Goal: Find specific page/section: Find specific page/section

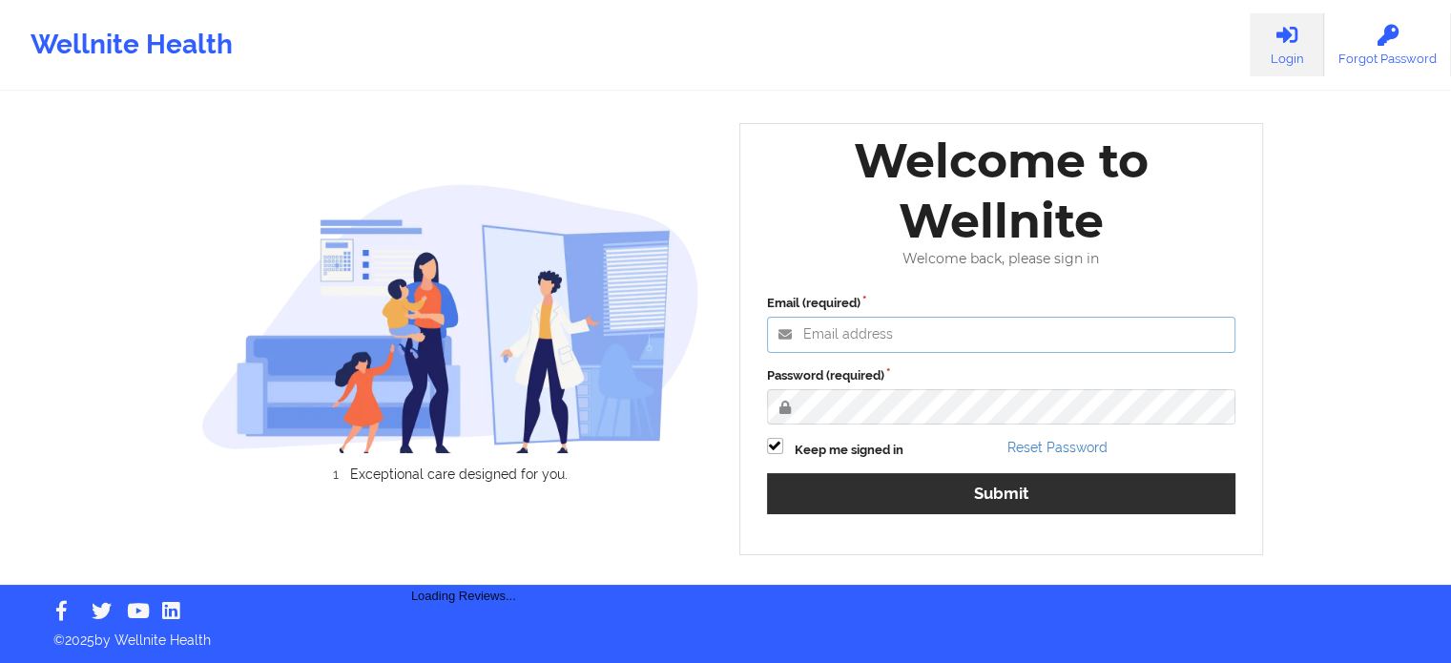
type input "[PERSON_NAME][EMAIL_ADDRESS][PERSON_NAME][DOMAIN_NAME]"
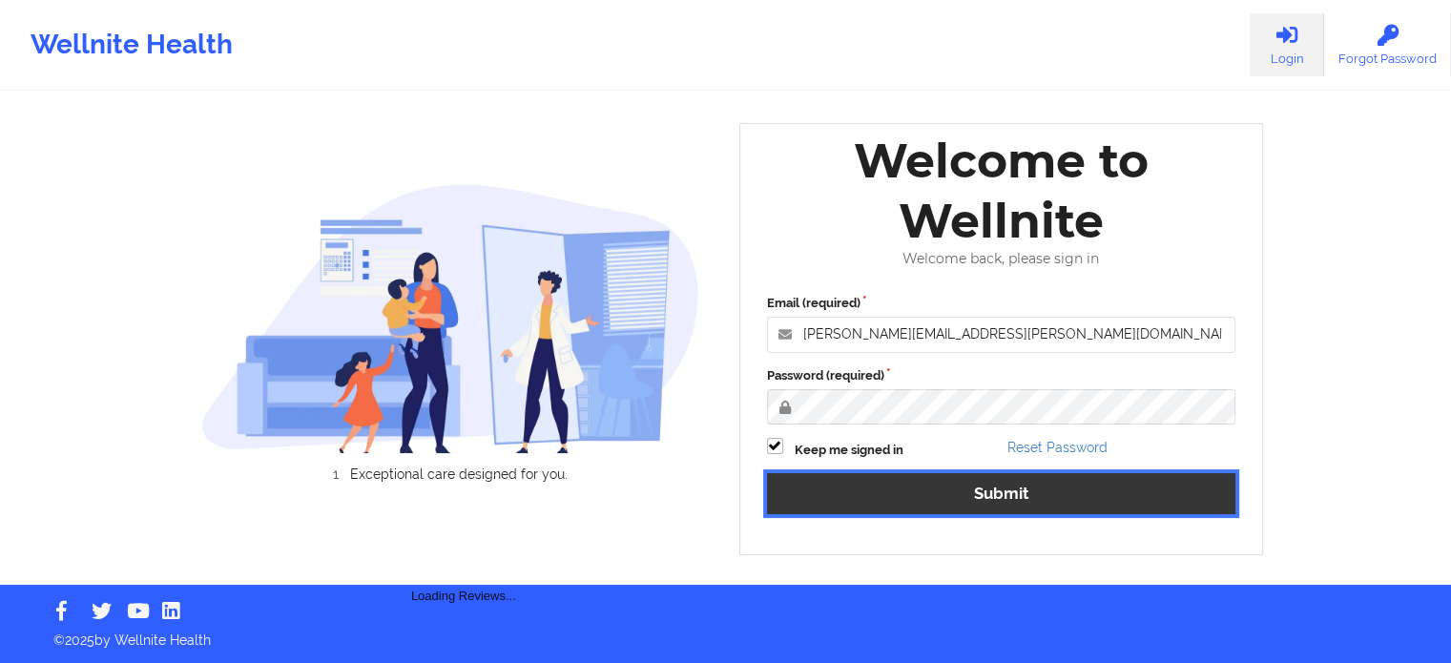
click at [1007, 496] on button "Submit" at bounding box center [1001, 493] width 469 height 41
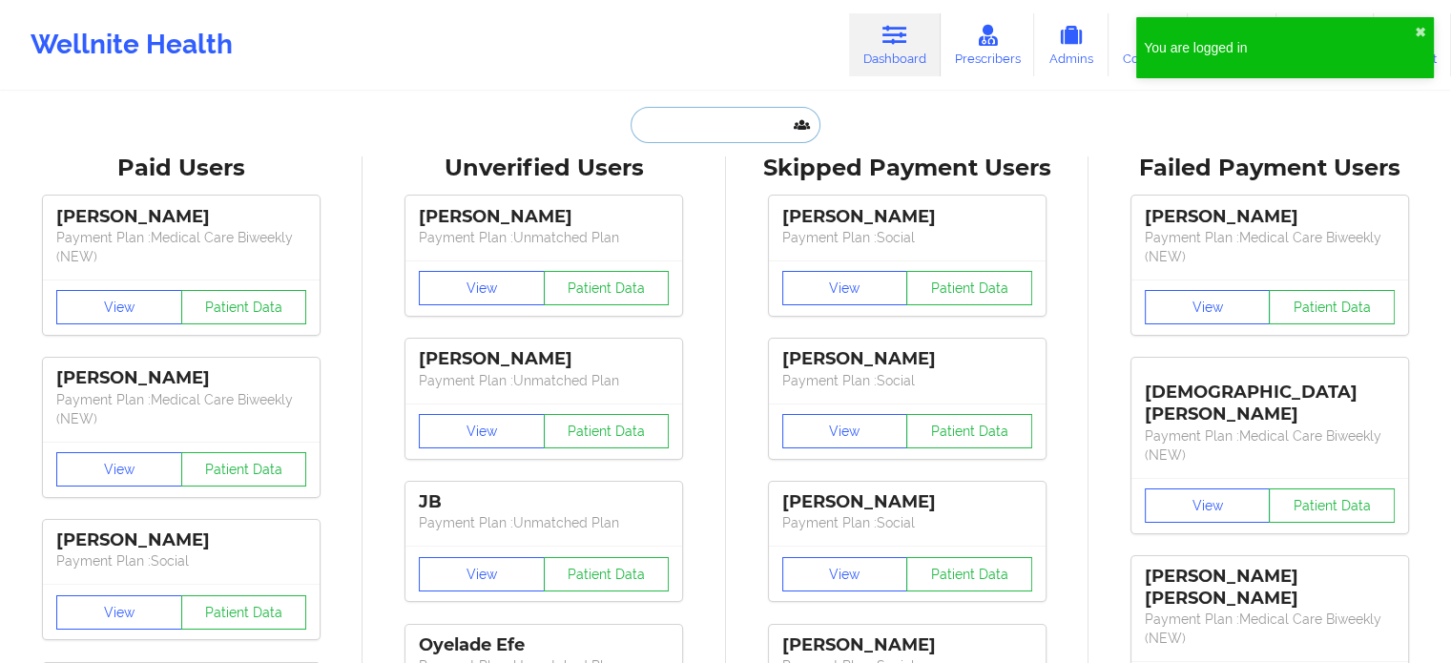
click at [725, 126] on input "text" at bounding box center [725, 125] width 189 height 36
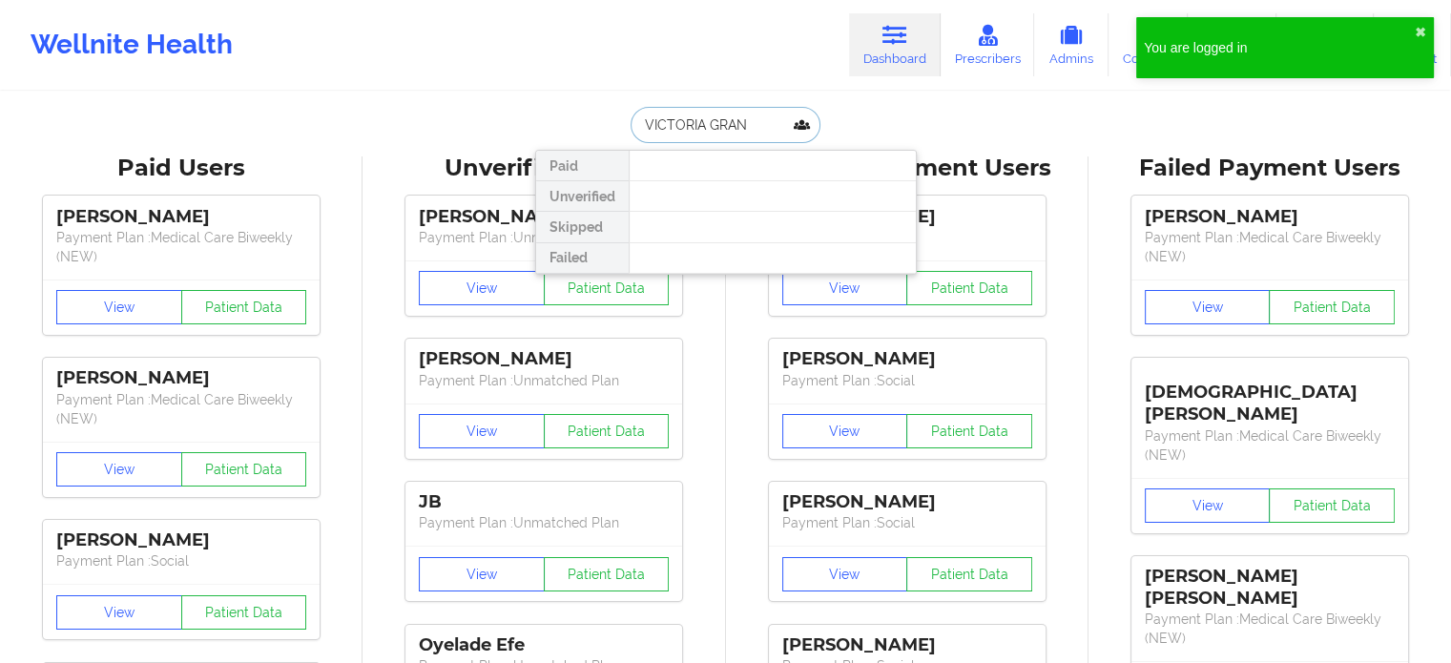
type input "[PERSON_NAME]"
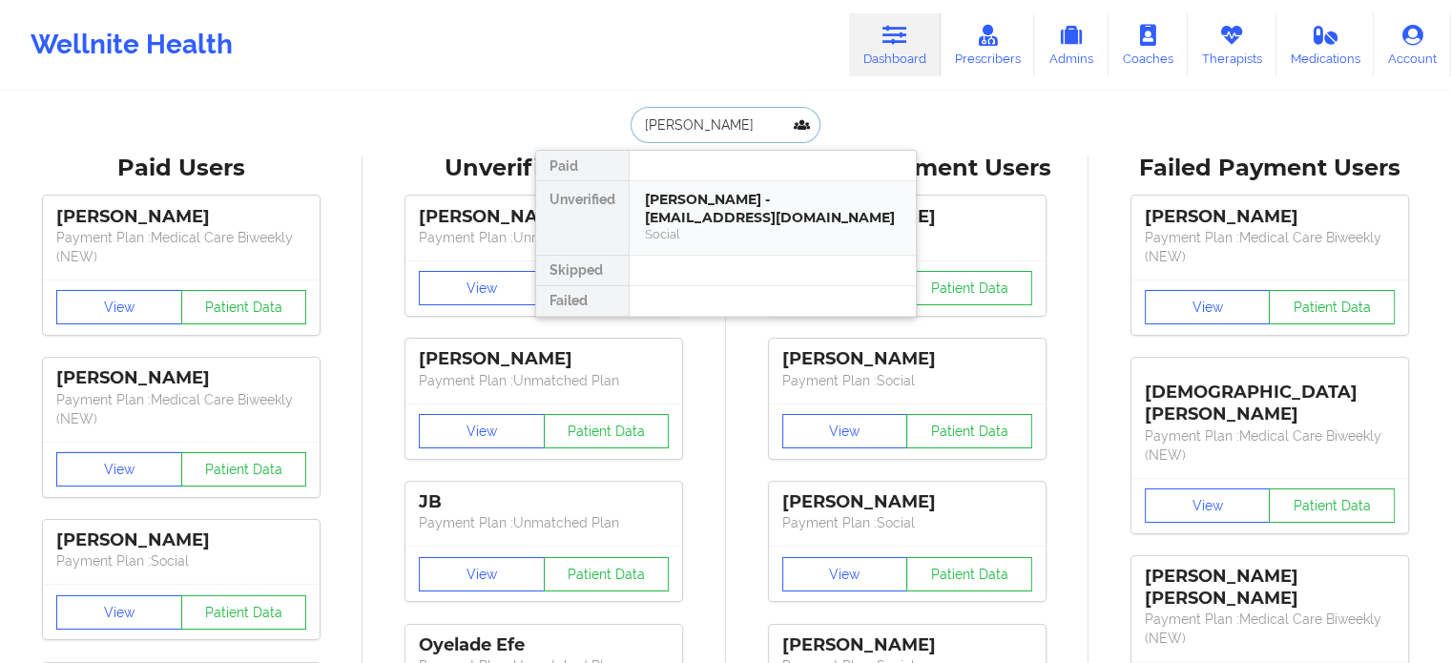
click at [776, 209] on div "[PERSON_NAME] - [EMAIL_ADDRESS][DOMAIN_NAME]" at bounding box center [773, 208] width 256 height 35
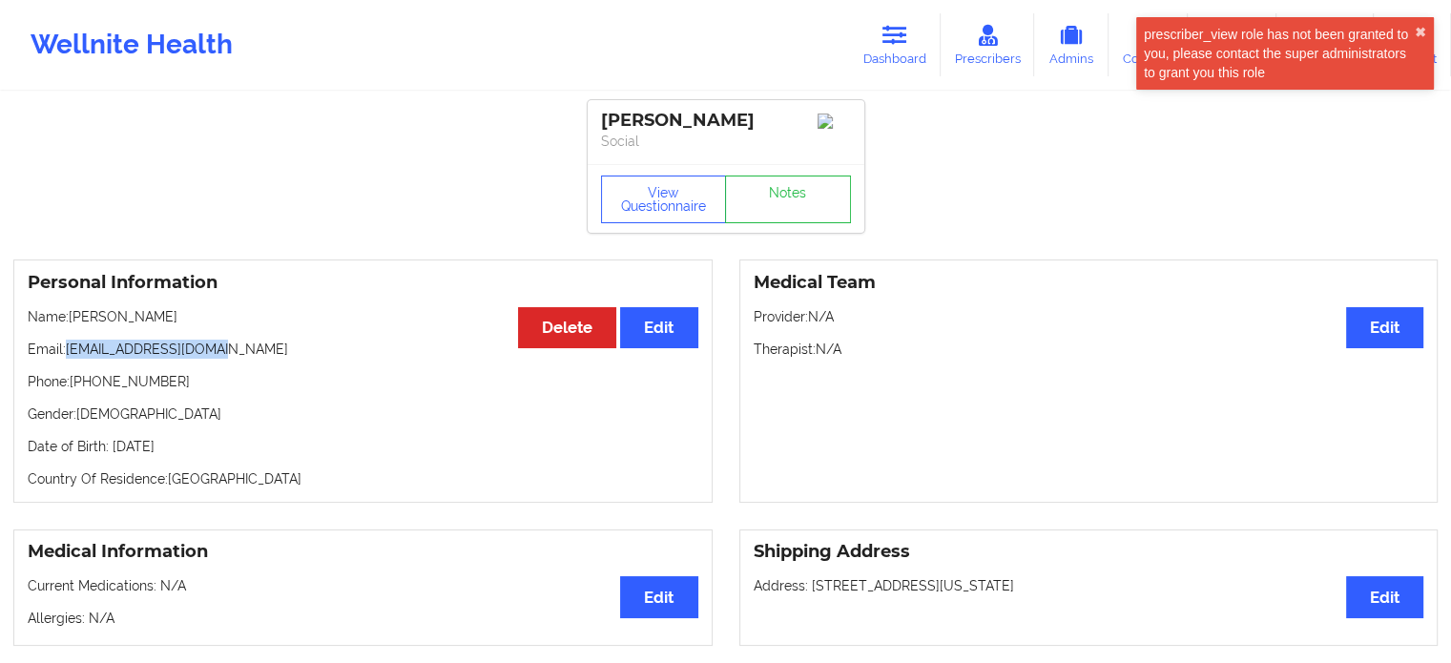
drag, startPoint x: 225, startPoint y: 346, endPoint x: 67, endPoint y: 357, distance: 158.7
click at [67, 357] on p "Email: [EMAIL_ADDRESS][DOMAIN_NAME]" at bounding box center [363, 349] width 671 height 19
copy p "[EMAIL_ADDRESS][DOMAIN_NAME]"
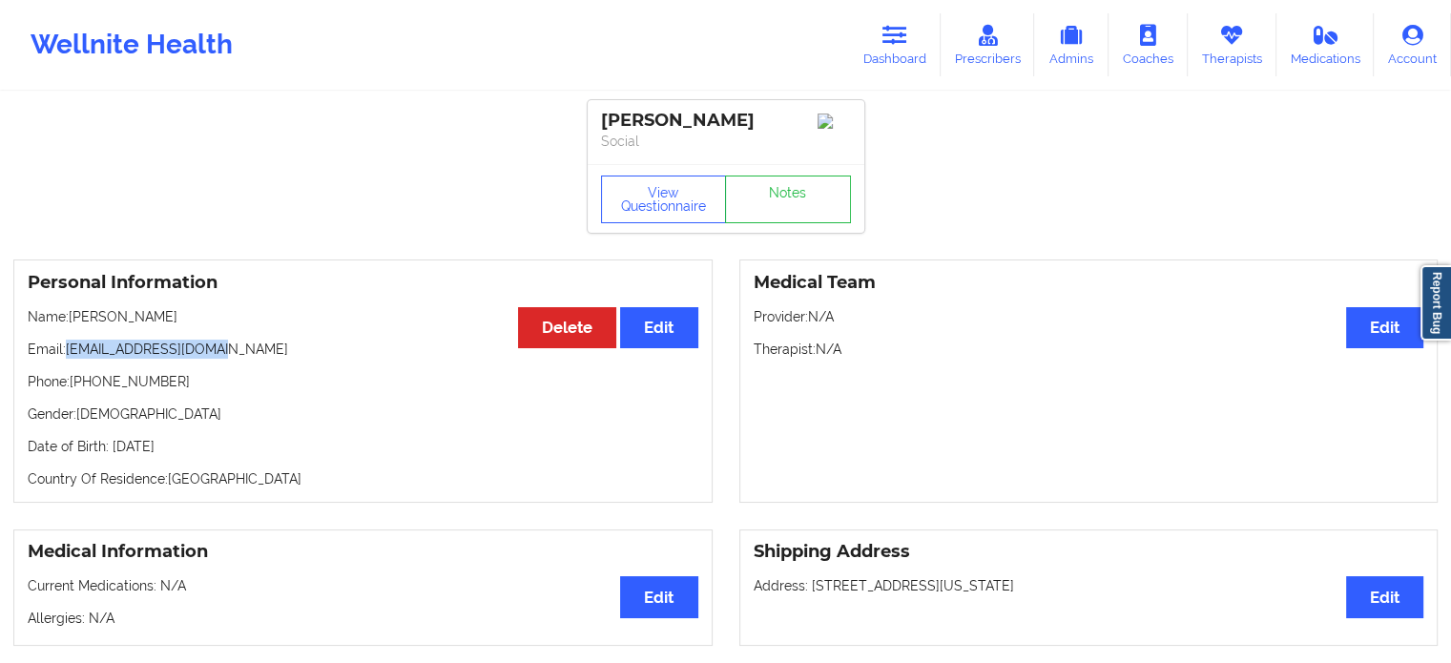
copy p "[EMAIL_ADDRESS][DOMAIN_NAME]"
drag, startPoint x: 912, startPoint y: 57, endPoint x: 898, endPoint y: 64, distance: 15.8
click at [912, 57] on link "Dashboard" at bounding box center [895, 44] width 92 height 63
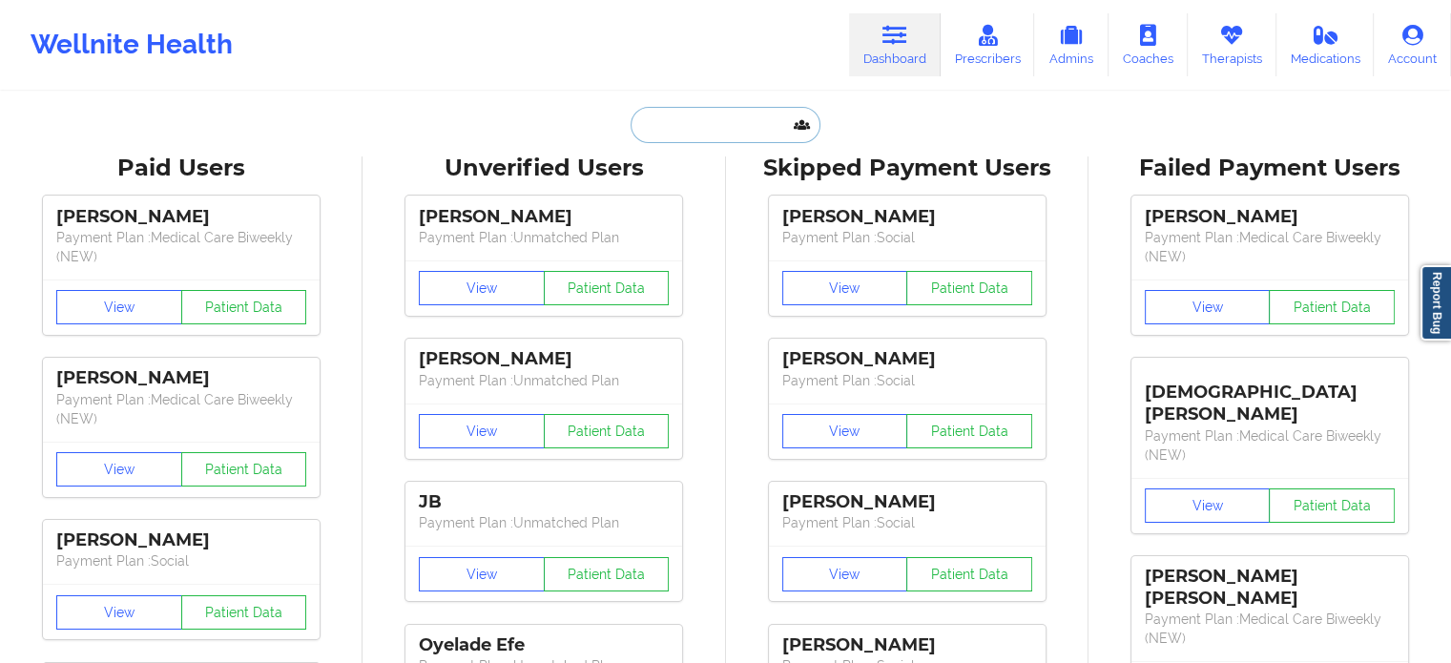
click at [705, 130] on input "text" at bounding box center [725, 125] width 189 height 36
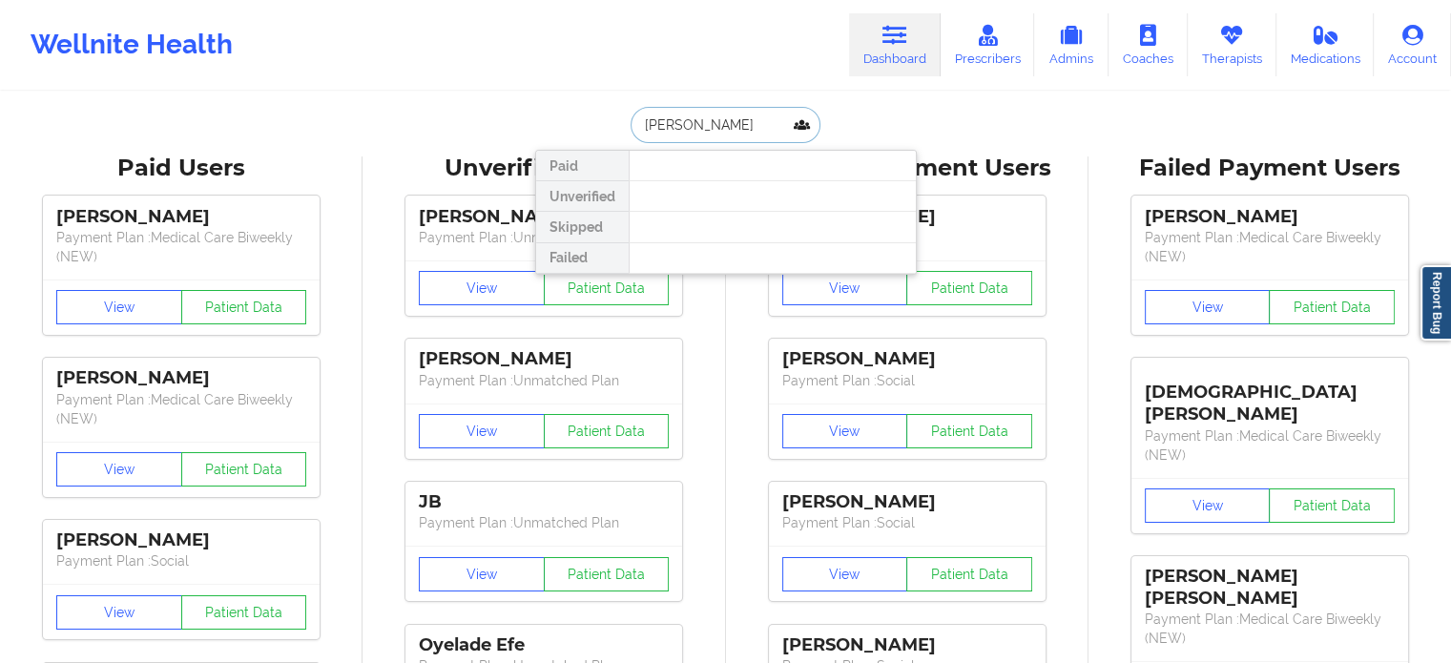
drag, startPoint x: 748, startPoint y: 129, endPoint x: 537, endPoint y: 120, distance: 211.1
click at [593, 126] on div "[PERSON_NAME] Paid Unverified Skipped Failed" at bounding box center [726, 125] width 382 height 36
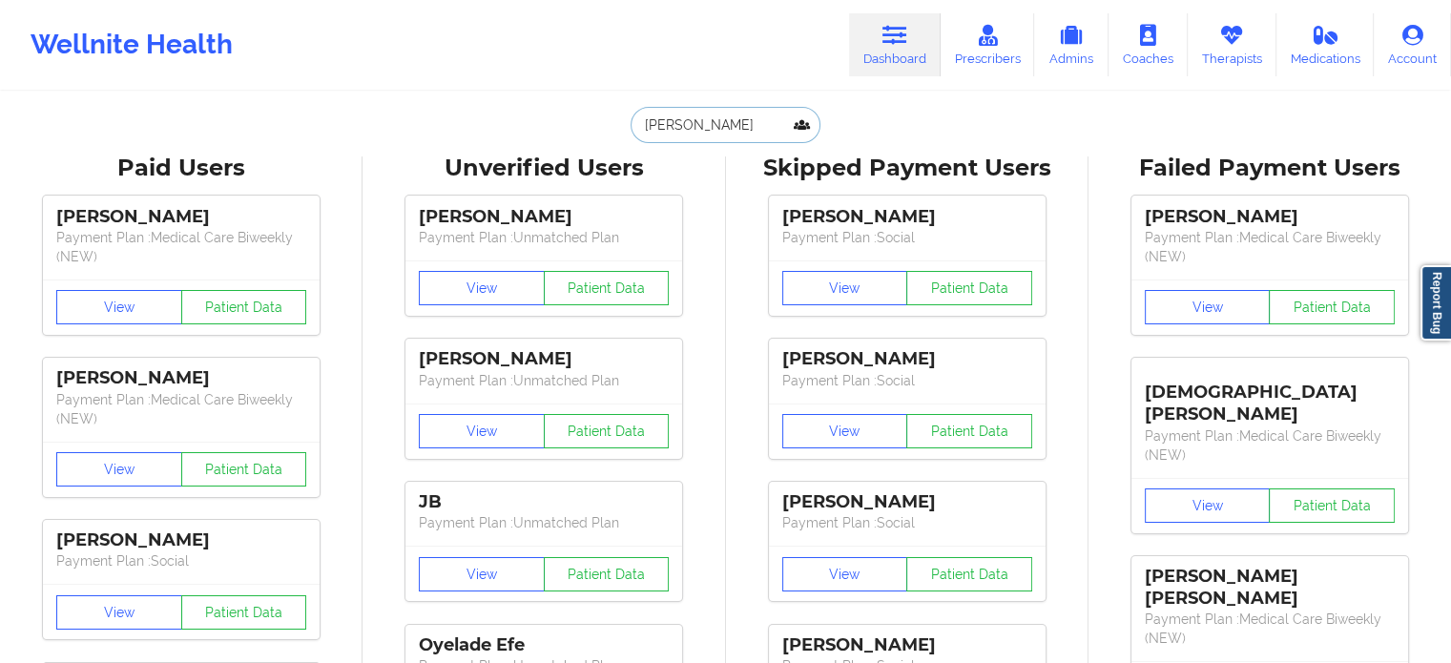
paste input "[EMAIL_ADDRESS][DOMAIN_NAME]"
type input "[EMAIL_ADDRESS][DOMAIN_NAME]"
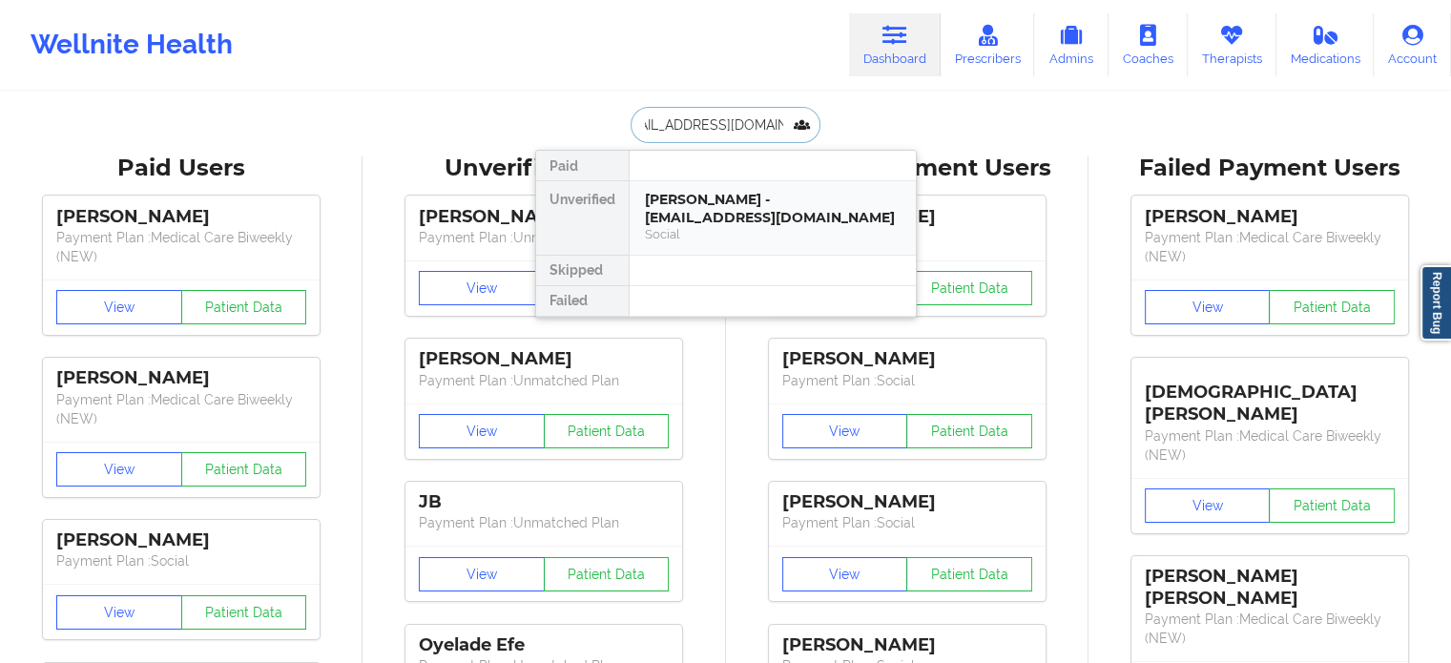
click at [739, 224] on div "[PERSON_NAME] - [EMAIL_ADDRESS][DOMAIN_NAME]" at bounding box center [773, 208] width 256 height 35
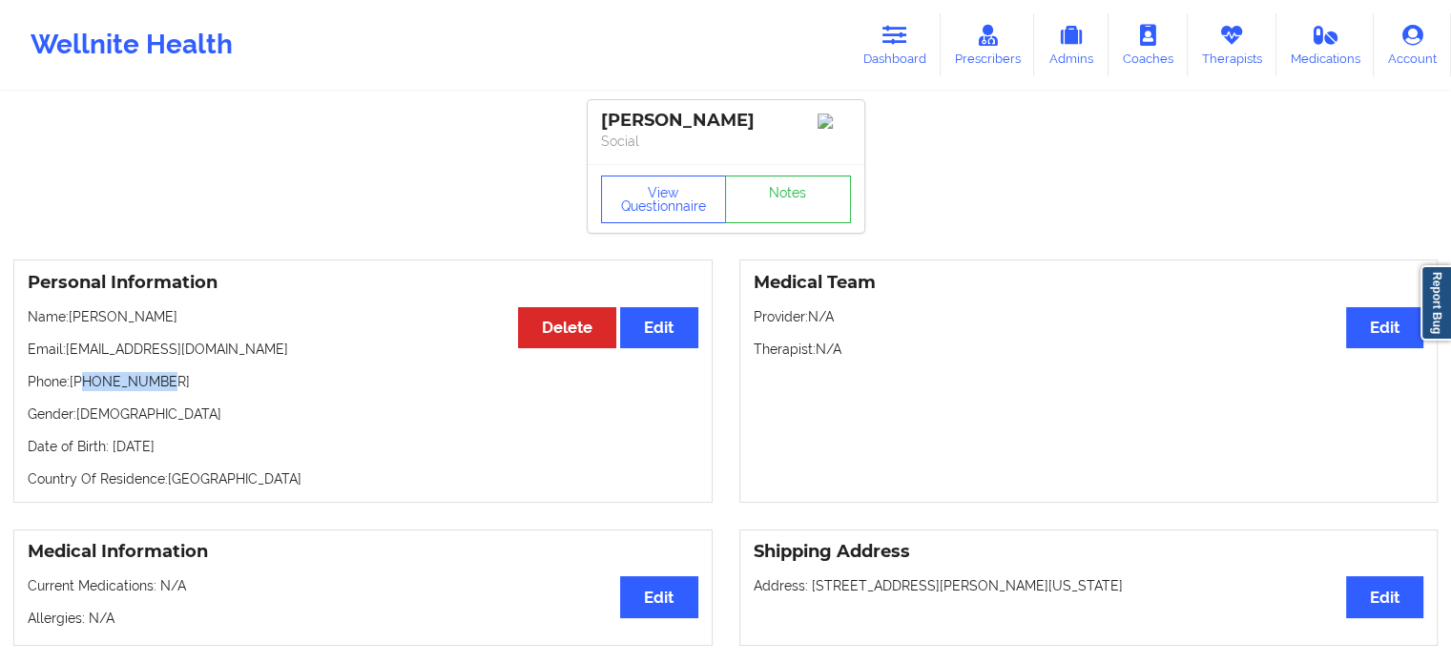
drag, startPoint x: 158, startPoint y: 396, endPoint x: 84, endPoint y: 394, distance: 74.5
click at [84, 391] on p "Phone: [PHONE_NUMBER]" at bounding box center [363, 381] width 671 height 19
copy p "7726349773"
drag, startPoint x: 181, startPoint y: 323, endPoint x: 70, endPoint y: 323, distance: 111.6
click at [70, 323] on p "Name: [PERSON_NAME]" at bounding box center [363, 316] width 671 height 19
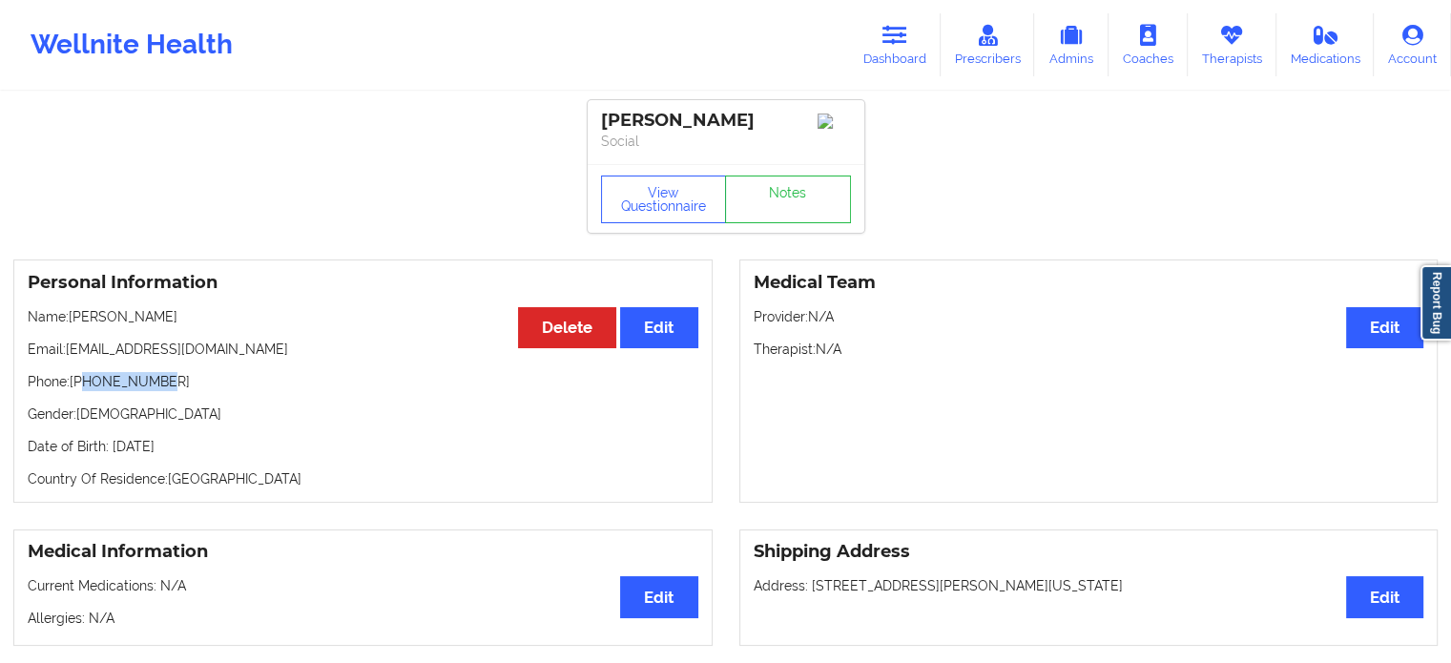
copy p "[PERSON_NAME]"
click at [870, 32] on link "Dashboard" at bounding box center [895, 44] width 92 height 63
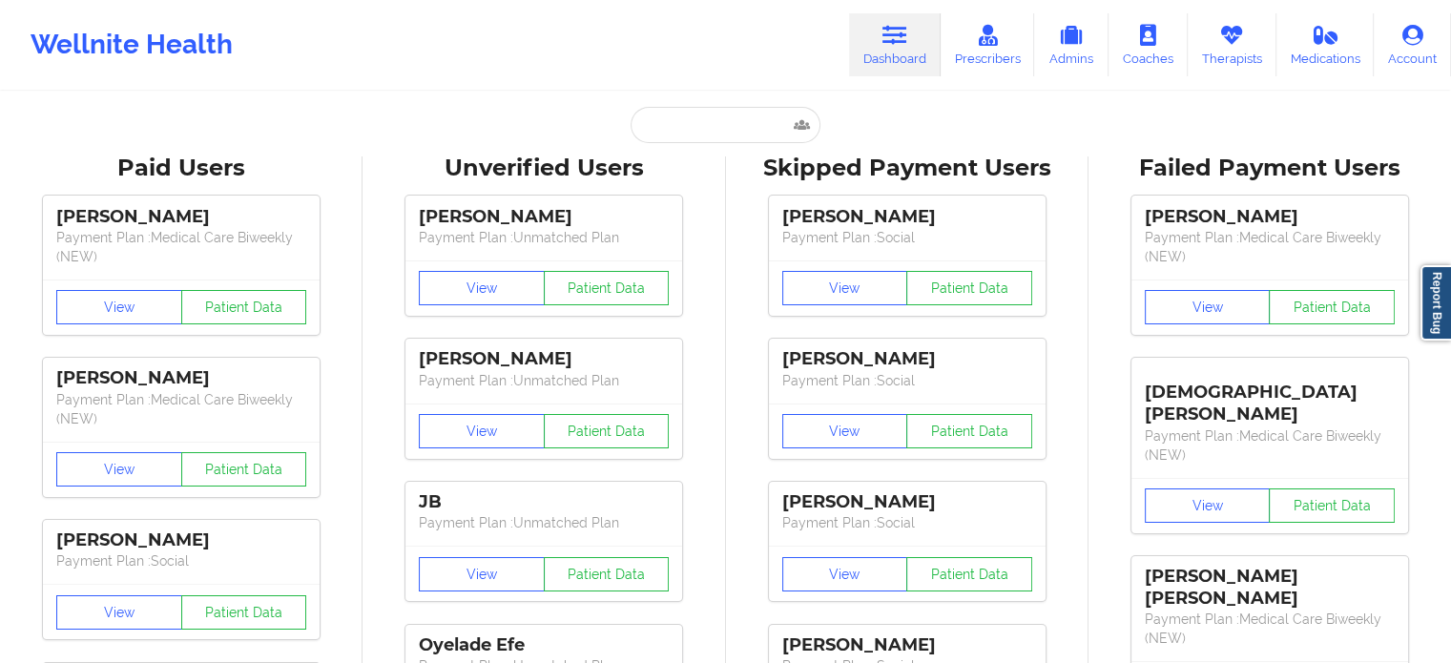
drag, startPoint x: 727, startPoint y: 106, endPoint x: 726, endPoint y: 115, distance: 9.6
click at [722, 129] on input "text" at bounding box center [725, 125] width 189 height 36
paste input "[EMAIL_ADDRESS][DOMAIN_NAME]"
type input "[EMAIL_ADDRESS][DOMAIN_NAME]"
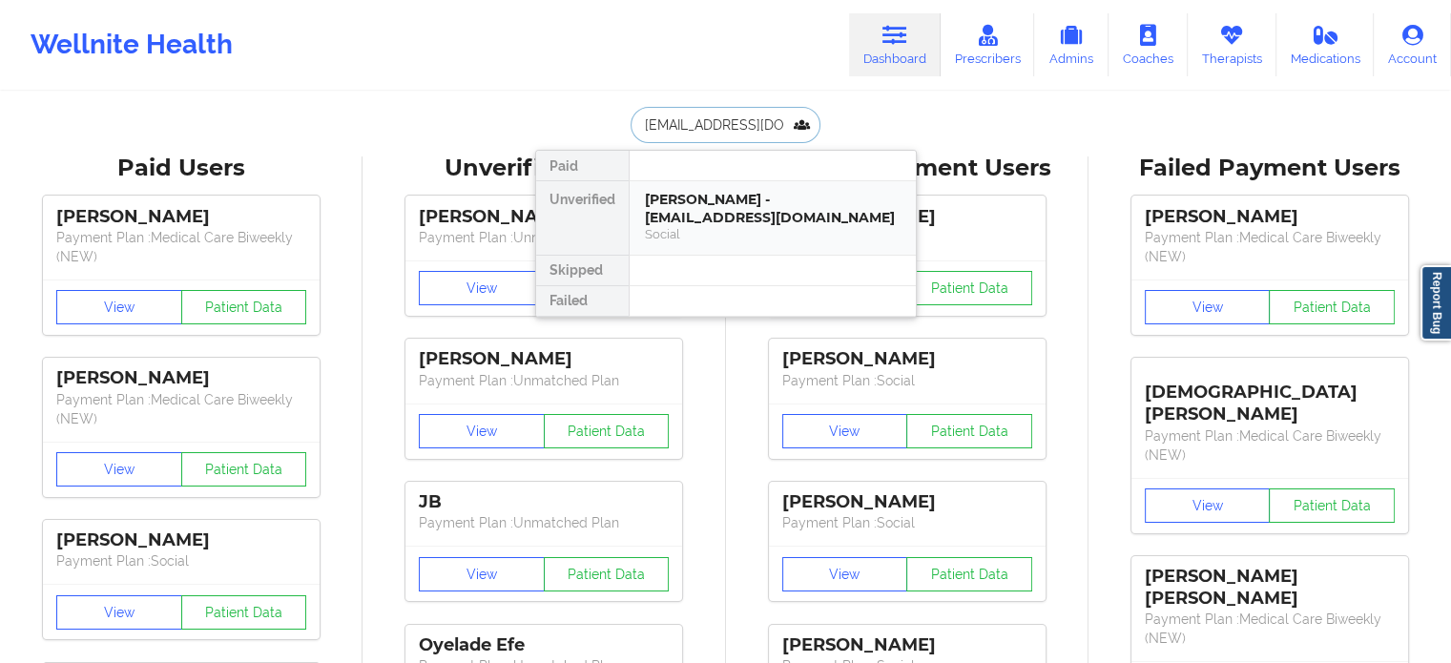
click at [729, 196] on div "[PERSON_NAME] - [EMAIL_ADDRESS][DOMAIN_NAME]" at bounding box center [773, 208] width 256 height 35
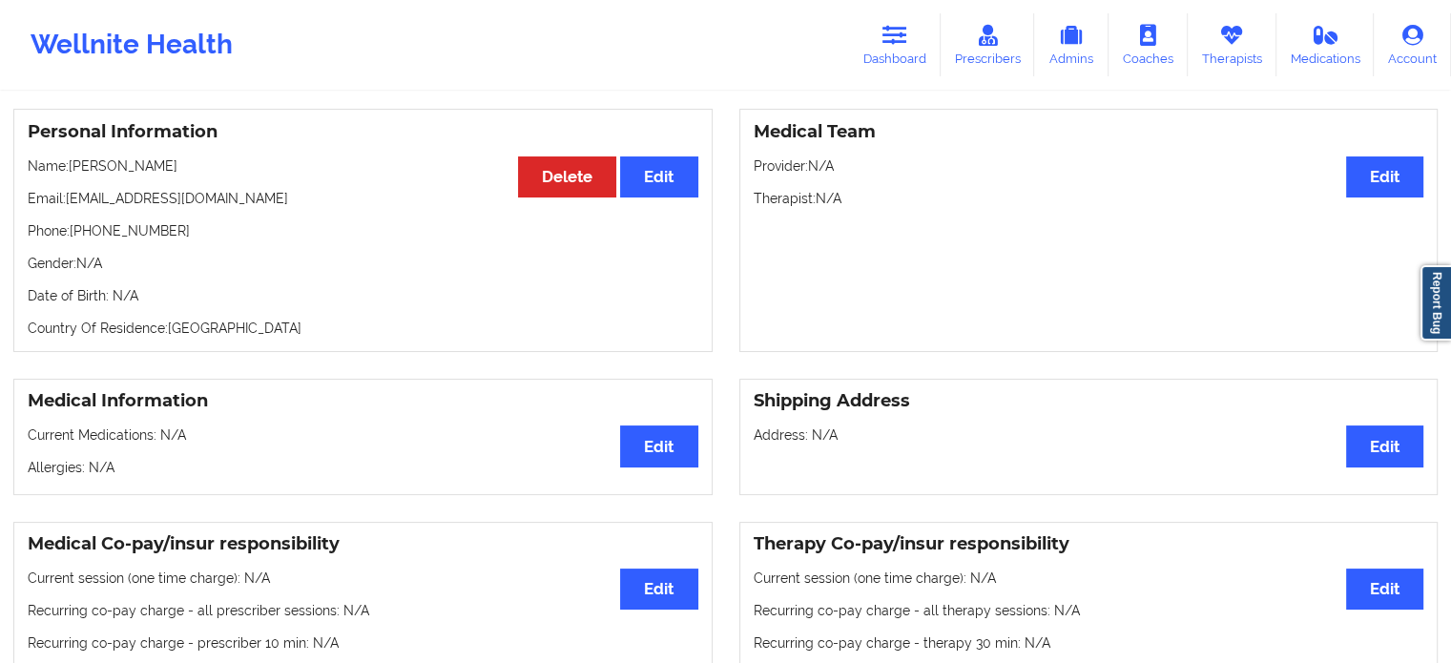
scroll to position [382, 0]
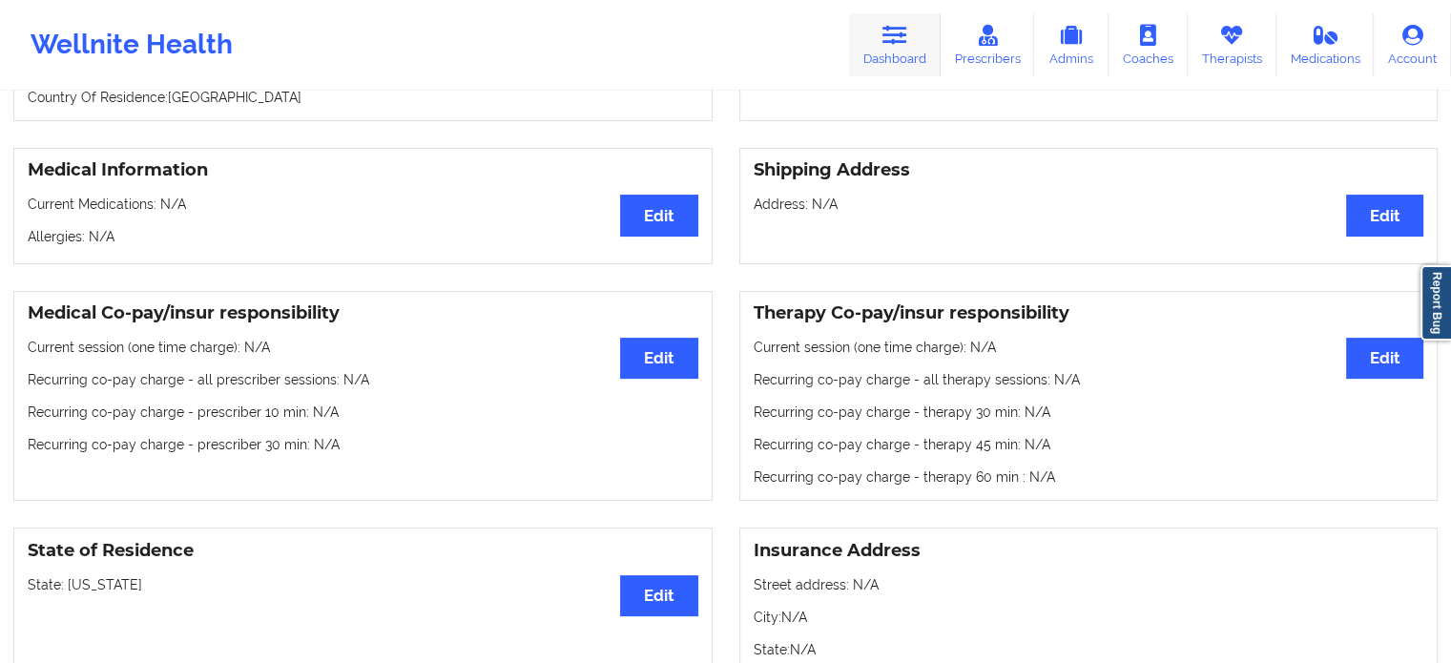
drag, startPoint x: 889, startPoint y: 56, endPoint x: 880, endPoint y: 72, distance: 18.0
click at [889, 55] on link "Dashboard" at bounding box center [895, 44] width 92 height 63
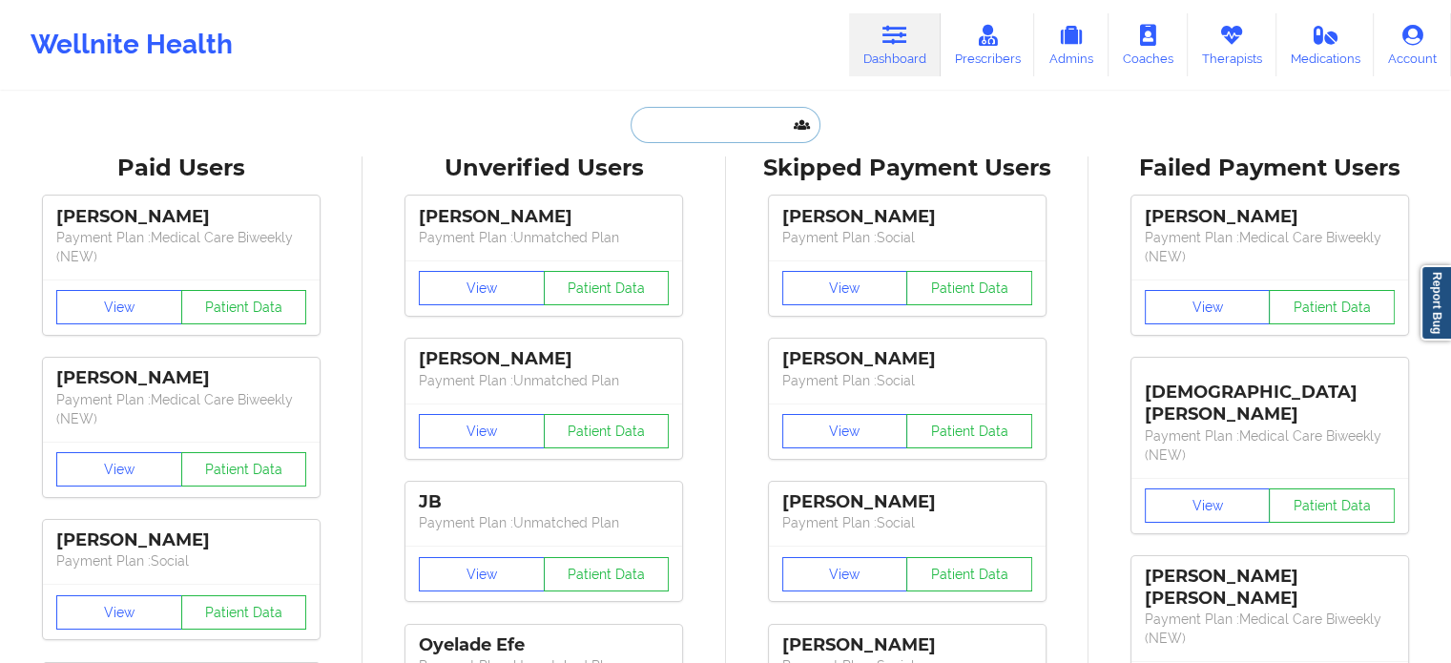
click at [743, 129] on input "text" at bounding box center [725, 125] width 189 height 36
paste input "[EMAIL_ADDRESS][DOMAIN_NAME]"
type input "[EMAIL_ADDRESS][DOMAIN_NAME]"
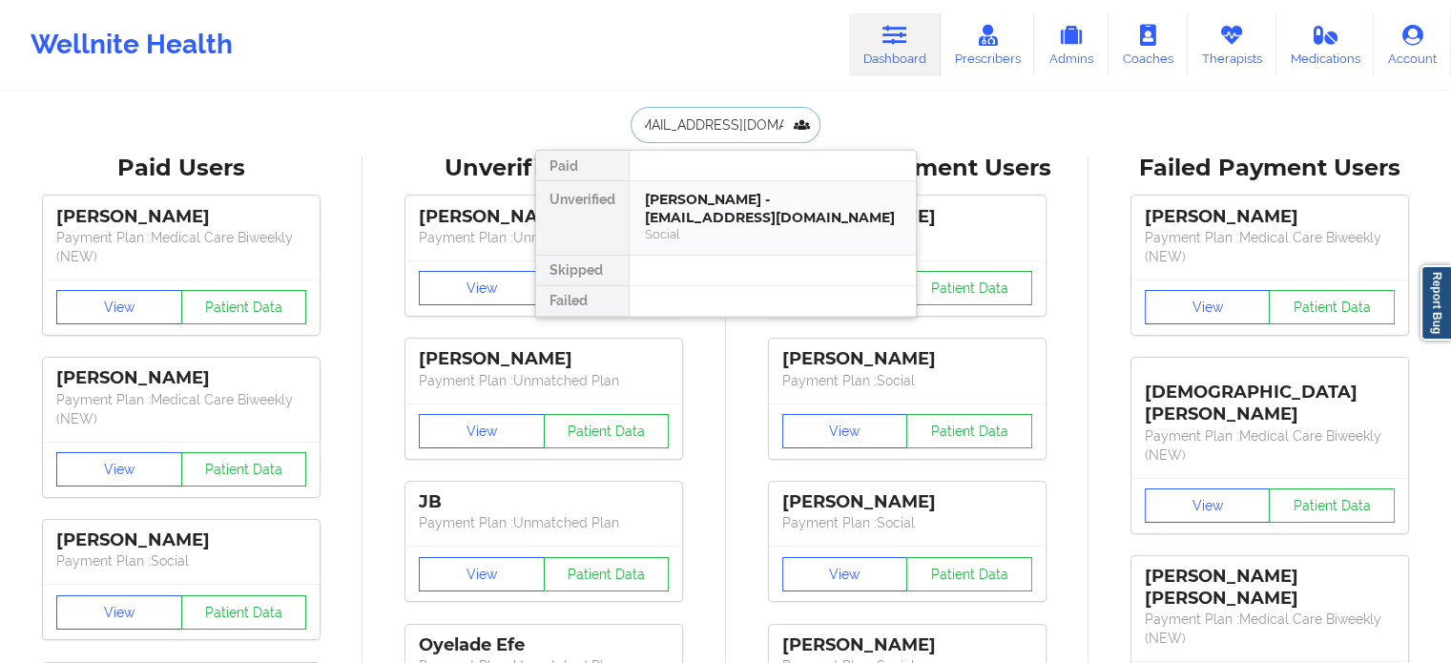
click at [737, 210] on div "[PERSON_NAME] - [EMAIL_ADDRESS][DOMAIN_NAME]" at bounding box center [773, 208] width 256 height 35
